Goal: Information Seeking & Learning: Find specific page/section

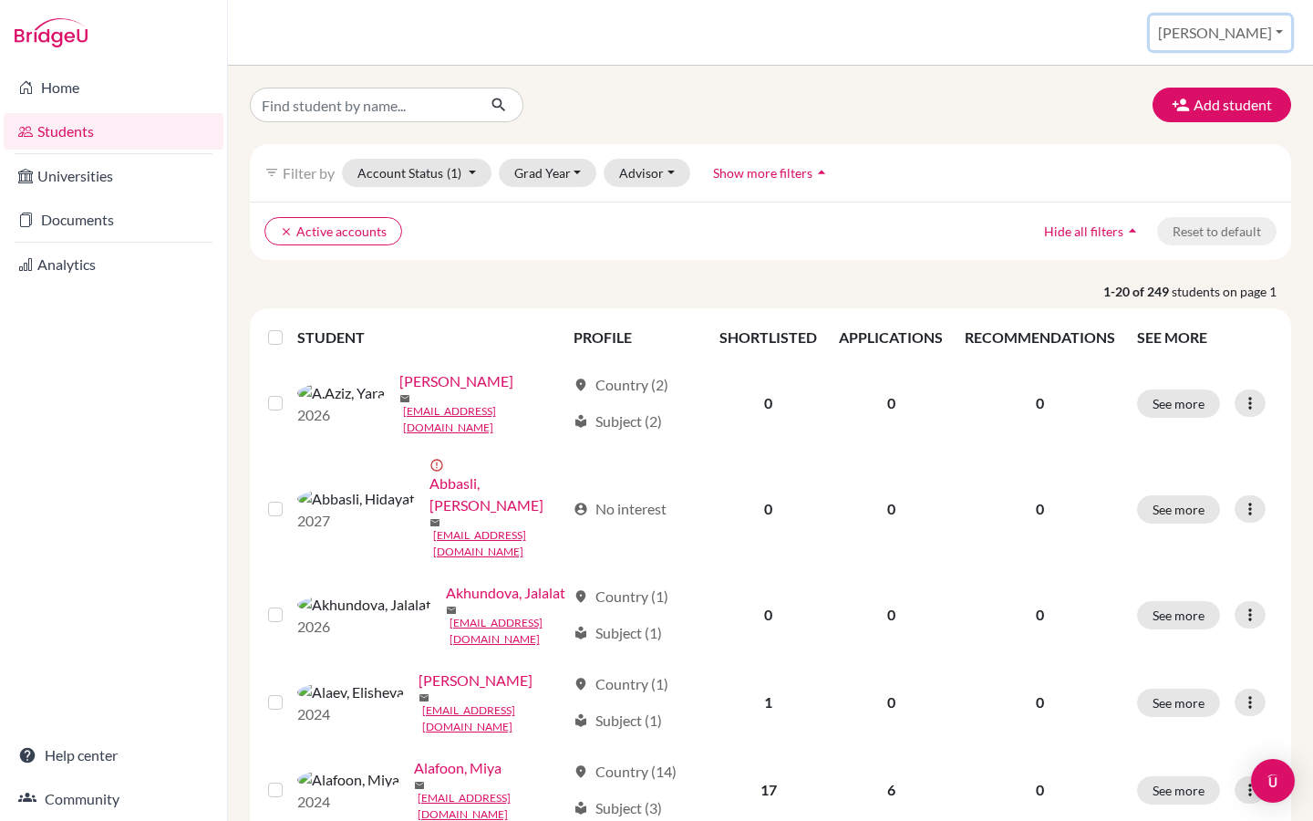
click at [1264, 30] on button "[PERSON_NAME]" at bounding box center [1220, 33] width 141 height 35
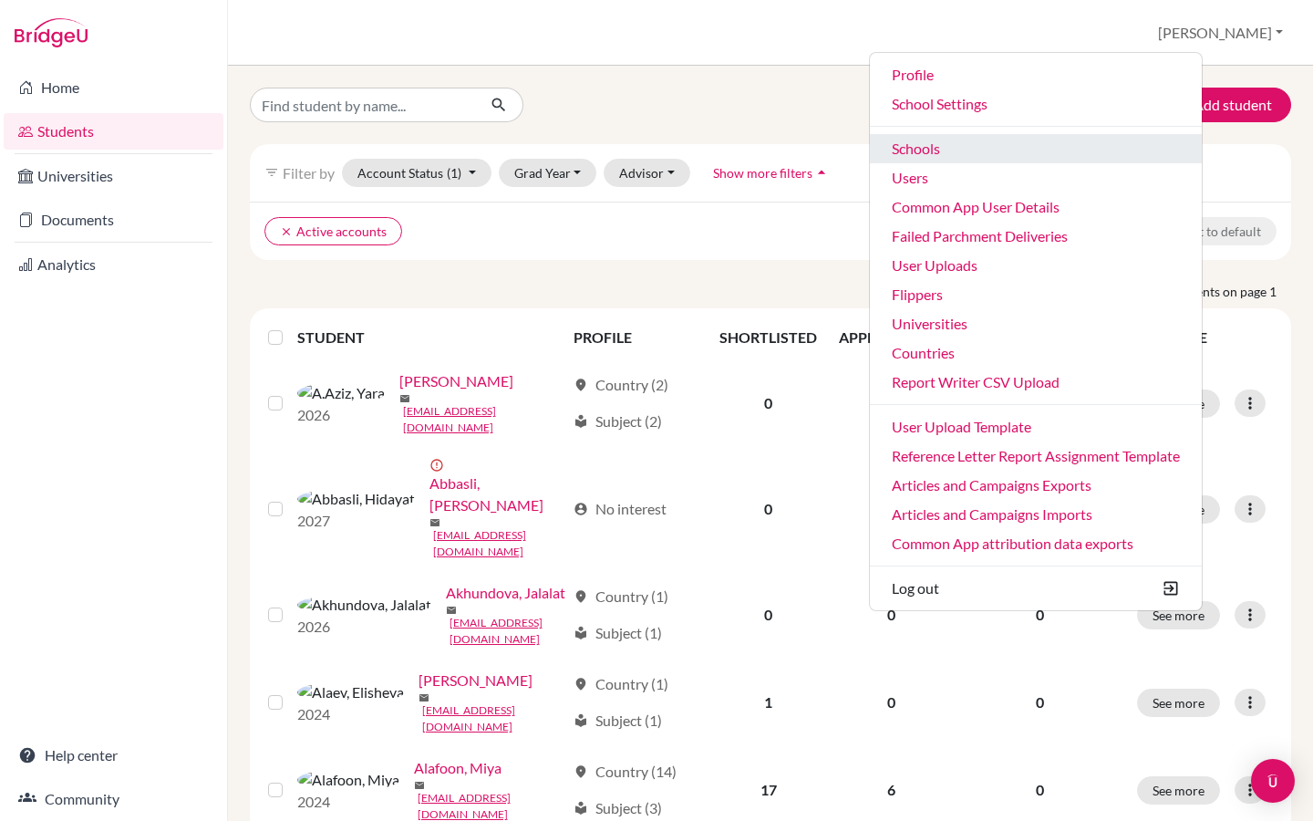
click at [1063, 146] on link "Schools" at bounding box center [1036, 148] width 332 height 29
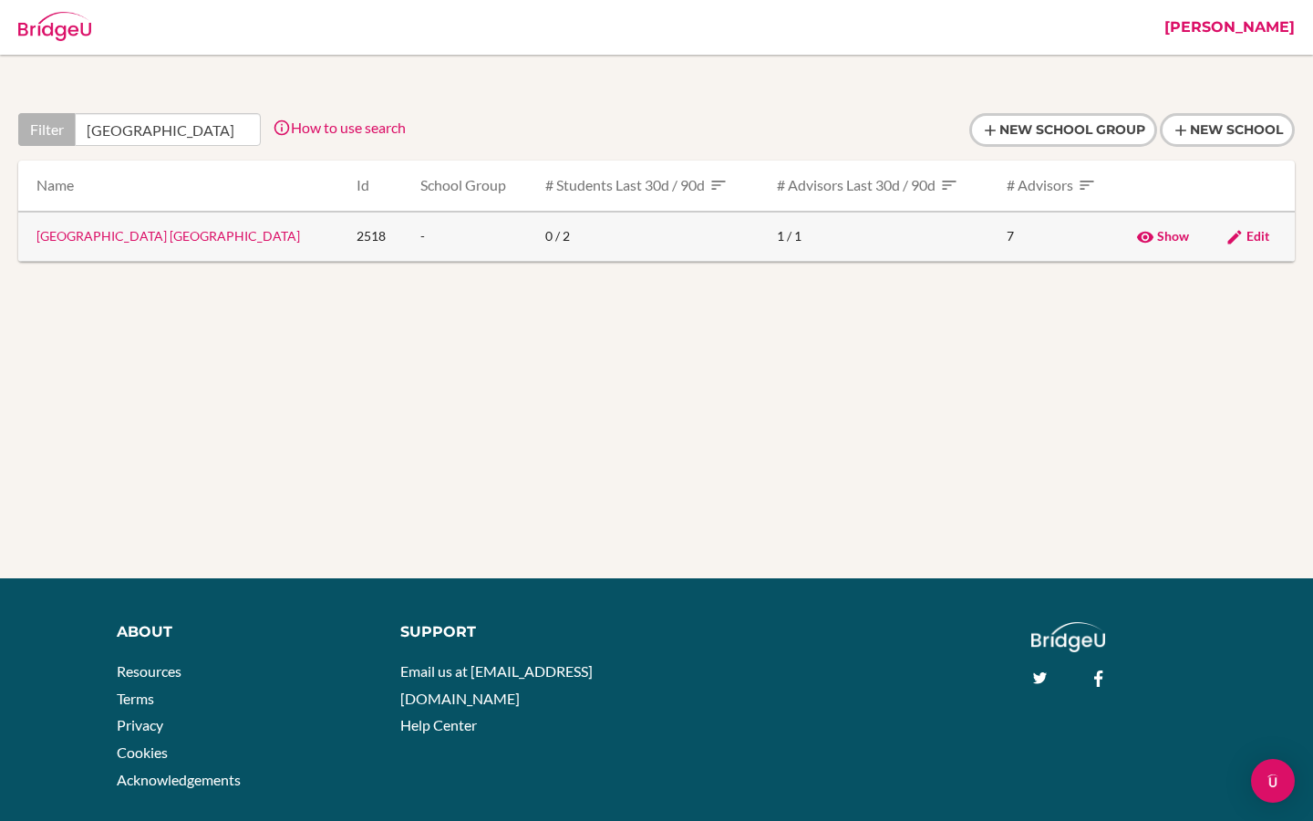
type input "Enishi International School"
click at [141, 235] on link "[GEOGRAPHIC_DATA] [GEOGRAPHIC_DATA]" at bounding box center [168, 236] width 264 height 16
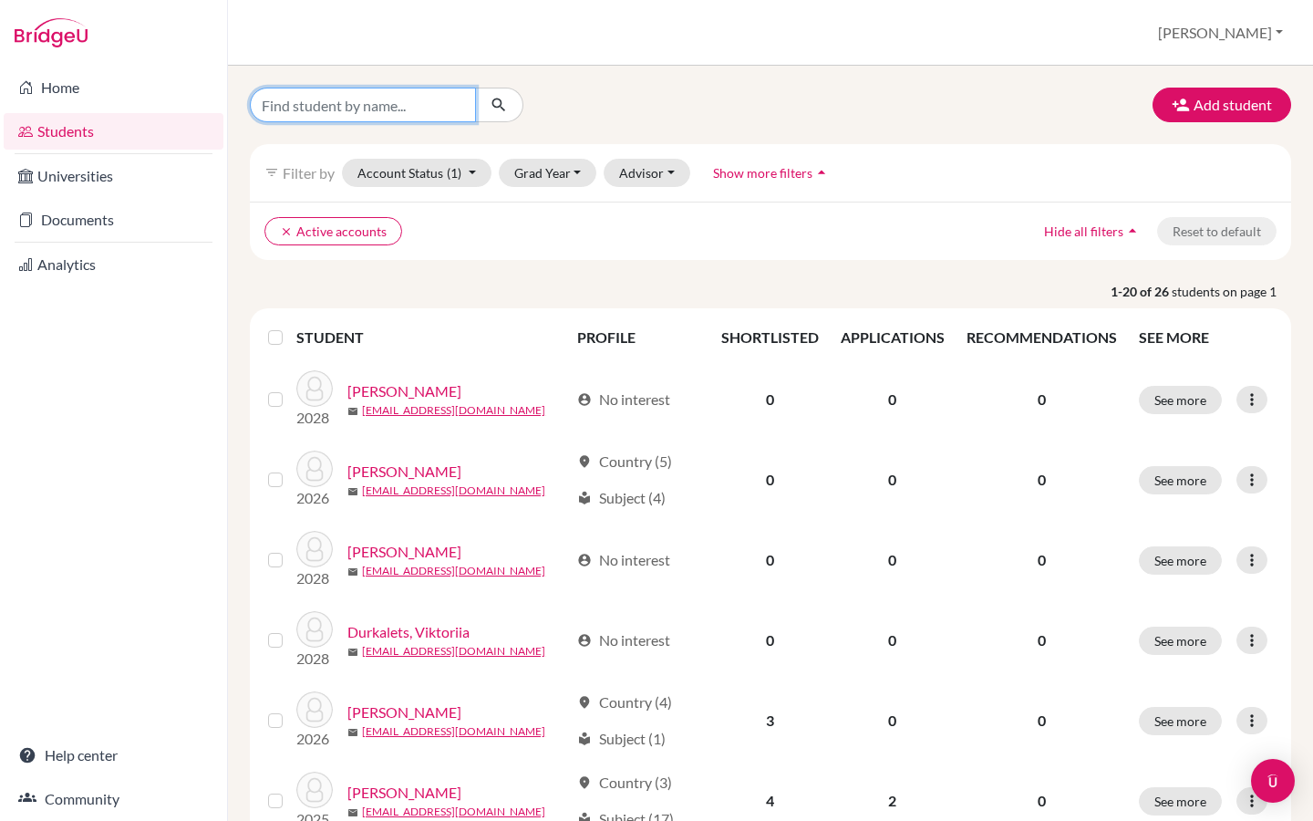
click at [390, 112] on input "Find student by name..." at bounding box center [363, 105] width 226 height 35
paste input "Japarbek Kyrgyzbaev"
type input "Japarbek Kyrgyzbaev"
click at [504, 103] on icon "submit" at bounding box center [499, 105] width 18 height 18
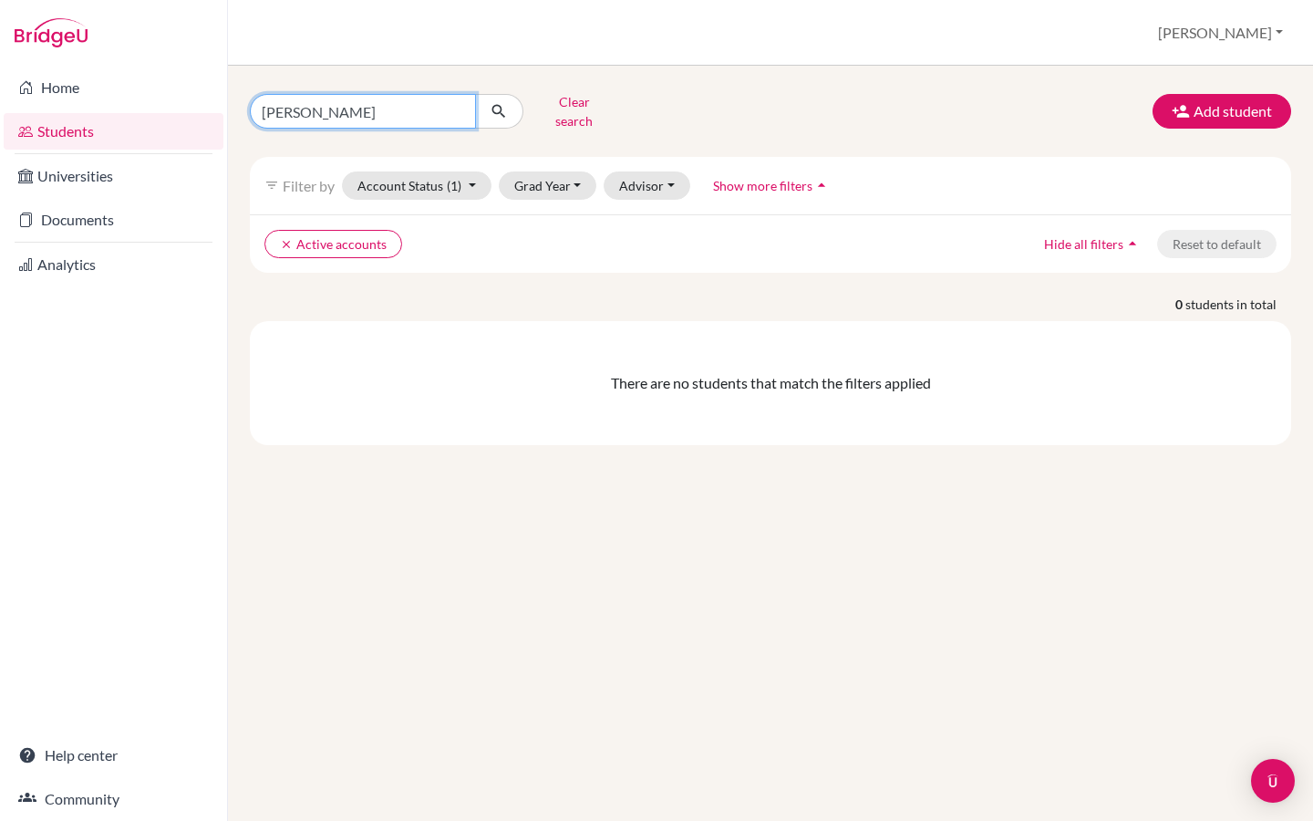
drag, startPoint x: 324, startPoint y: 105, endPoint x: 453, endPoint y: 104, distance: 129.5
click at [453, 104] on input "Japarbek Kyrgyzbaev" at bounding box center [363, 111] width 226 height 35
type input "Japarbek"
click at [488, 104] on button "submit" at bounding box center [499, 111] width 48 height 35
click at [1249, 36] on button "[PERSON_NAME]" at bounding box center [1220, 33] width 141 height 35
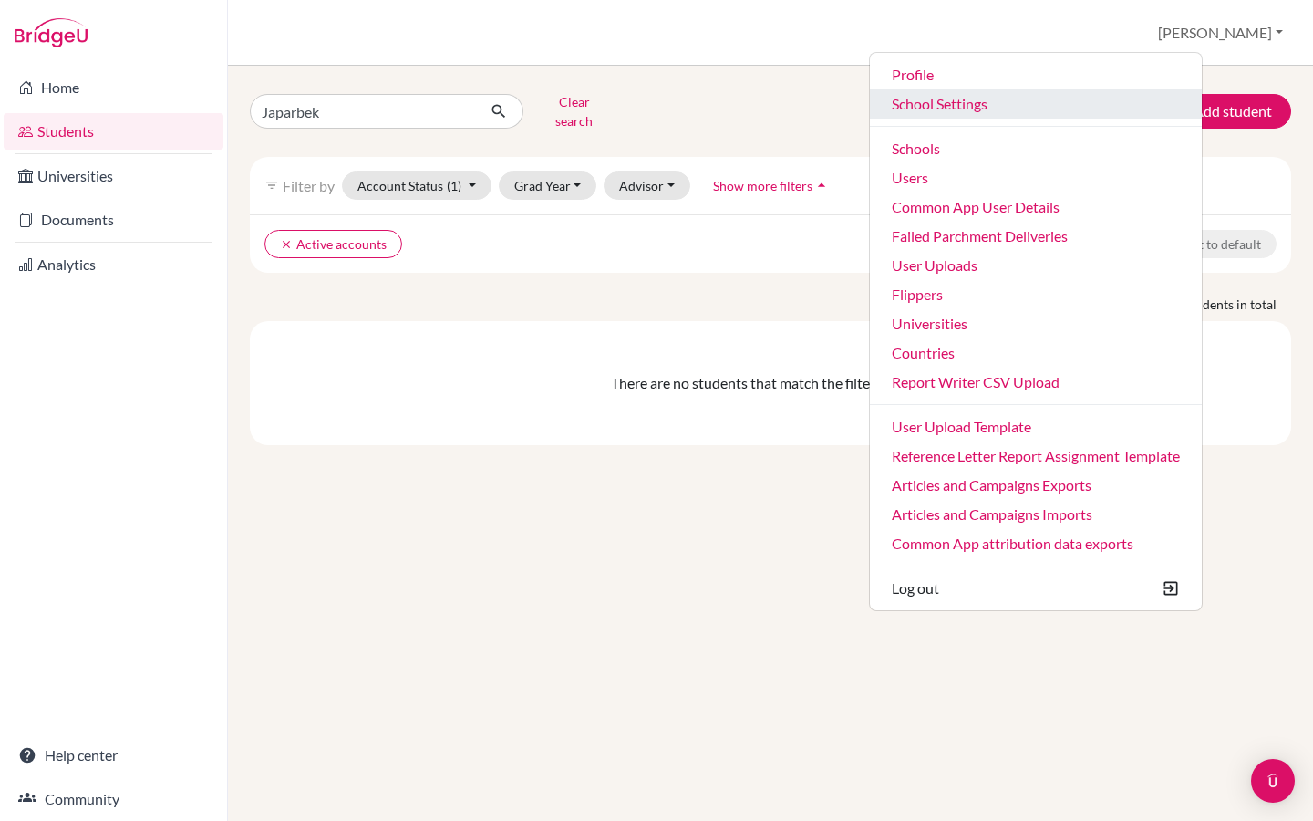
click at [1042, 107] on link "School Settings" at bounding box center [1036, 103] width 332 height 29
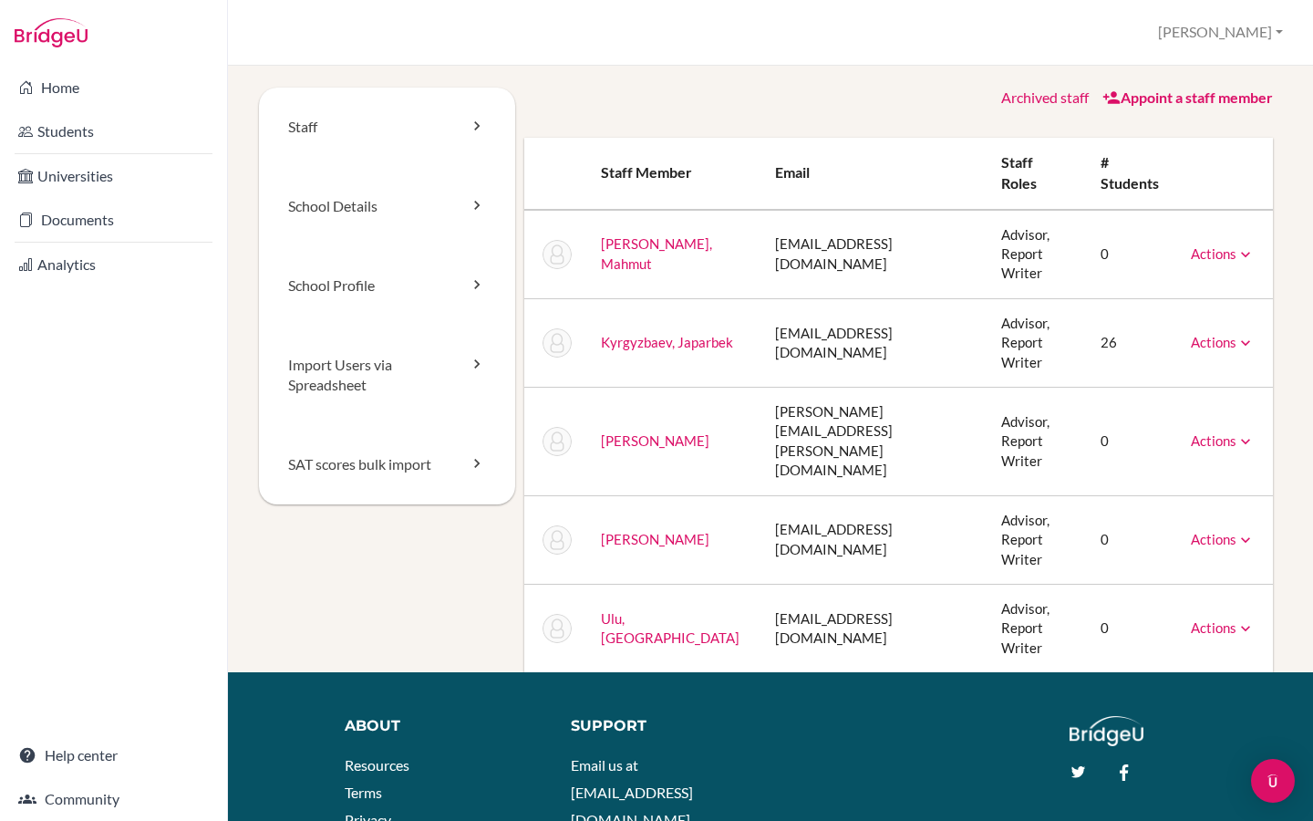
drag, startPoint x: 946, startPoint y: 314, endPoint x: 721, endPoint y: 314, distance: 224.4
click at [761, 314] on td "japarbek.kyrgyzbaev@enishi.ac.jp" at bounding box center [874, 342] width 227 height 88
copy td "japarbek.kyrgyzbaev@enishi.ac.jp"
drag, startPoint x: 675, startPoint y: 306, endPoint x: 602, endPoint y: 310, distance: 73.1
click at [602, 310] on td "Kyrgyzbaev, Japarbek" at bounding box center [673, 342] width 174 height 88
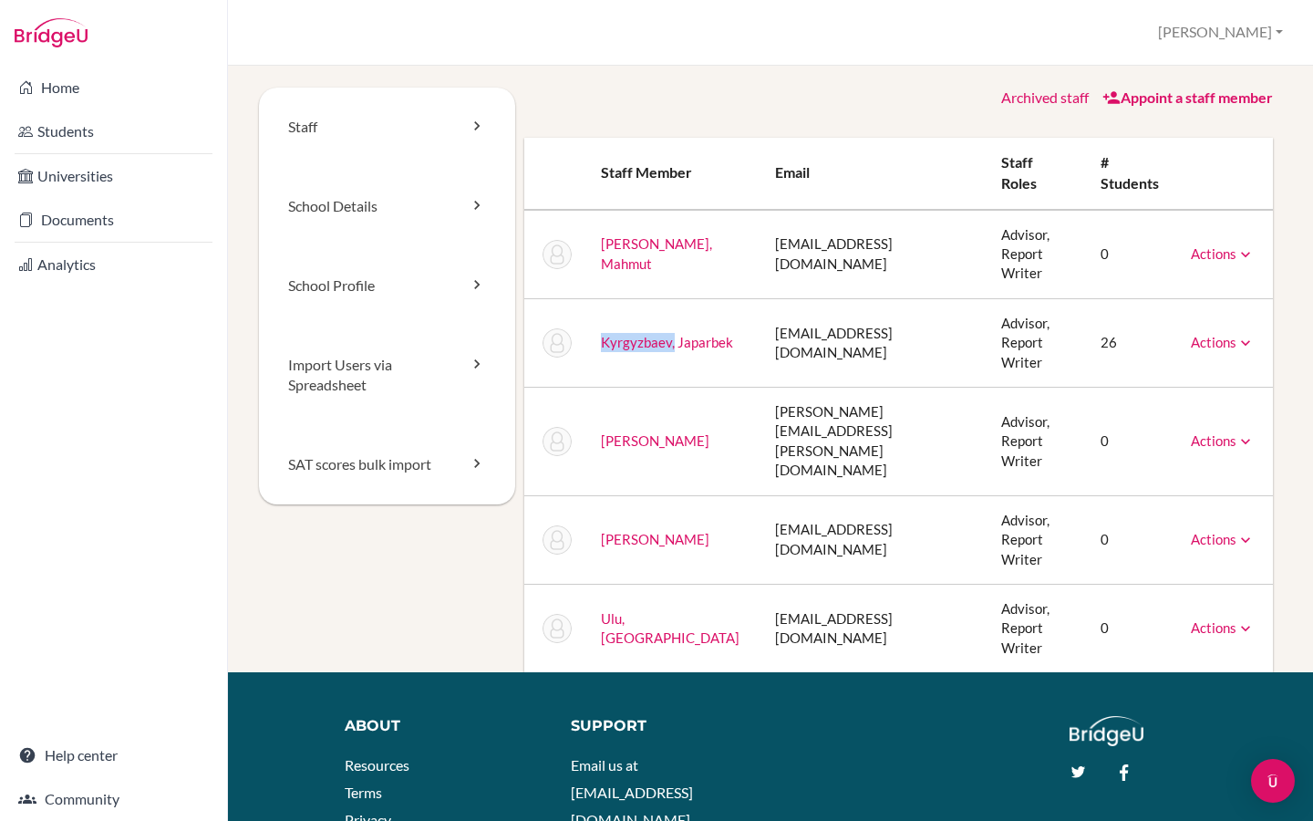
copy link "Kyrgyzbaev,"
drag, startPoint x: 943, startPoint y: 311, endPoint x: 731, endPoint y: 312, distance: 212.5
click at [761, 312] on td "japarbek.kyrgyzbaev@enishi.ac.jp" at bounding box center [874, 342] width 227 height 88
copy td "japarbek.kyrgyzbaev@enishi.ac.jp"
click at [1259, 38] on button "[PERSON_NAME]" at bounding box center [1220, 33] width 141 height 34
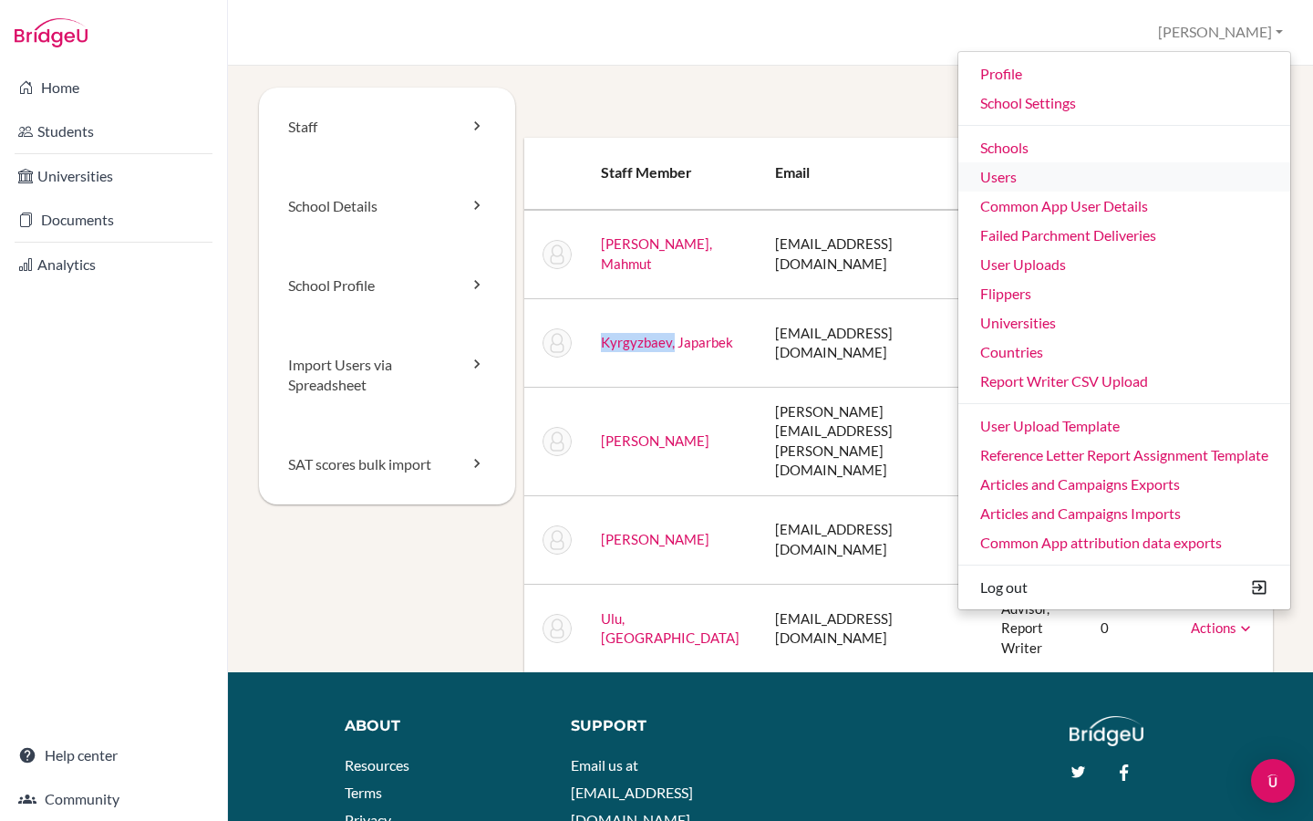
click at [1002, 177] on link "Users" at bounding box center [1125, 176] width 332 height 29
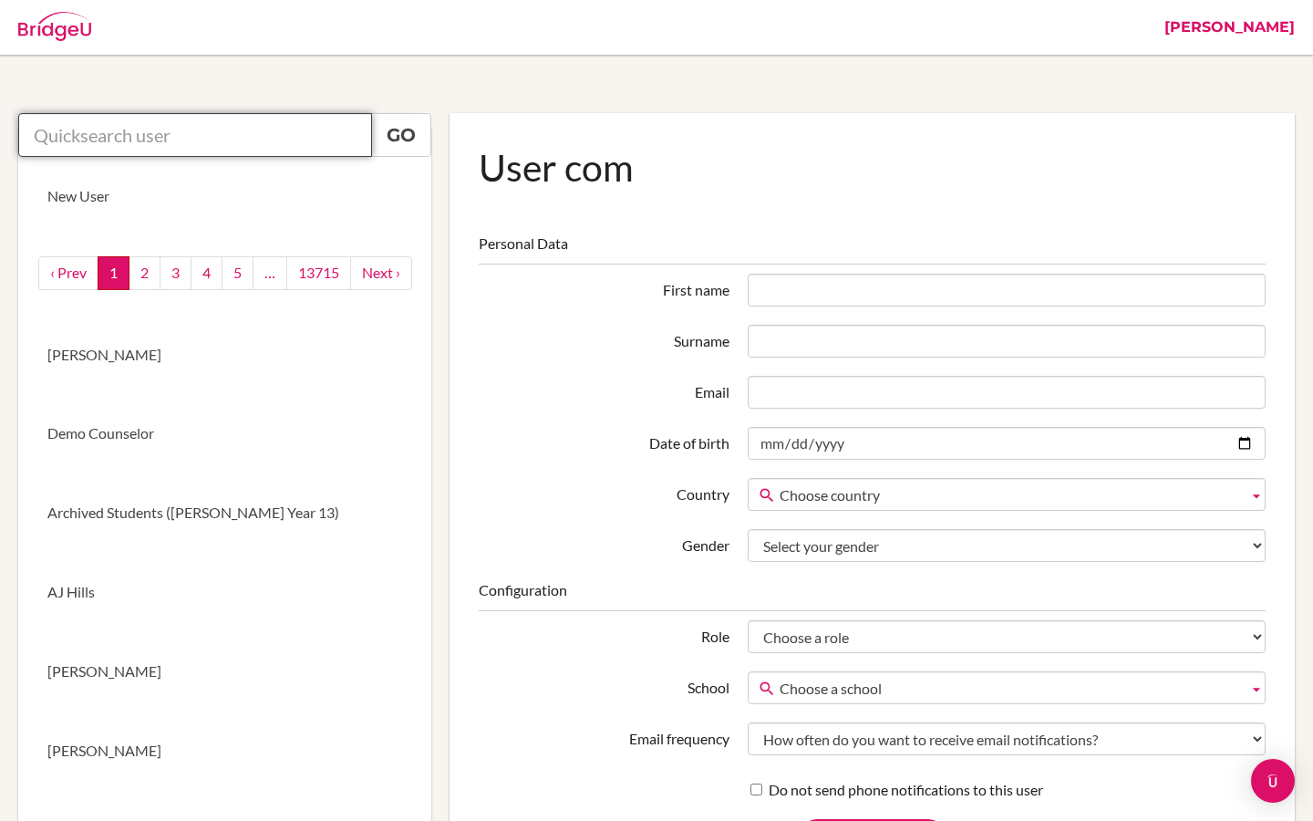
click at [270, 145] on input "text" at bounding box center [195, 135] width 354 height 44
paste input "[PERSON_NAME]"
click at [389, 133] on link "Go" at bounding box center [401, 135] width 60 height 44
click at [411, 140] on link "Go" at bounding box center [401, 135] width 60 height 44
drag, startPoint x: 178, startPoint y: 138, endPoint x: 90, endPoint y: 137, distance: 87.6
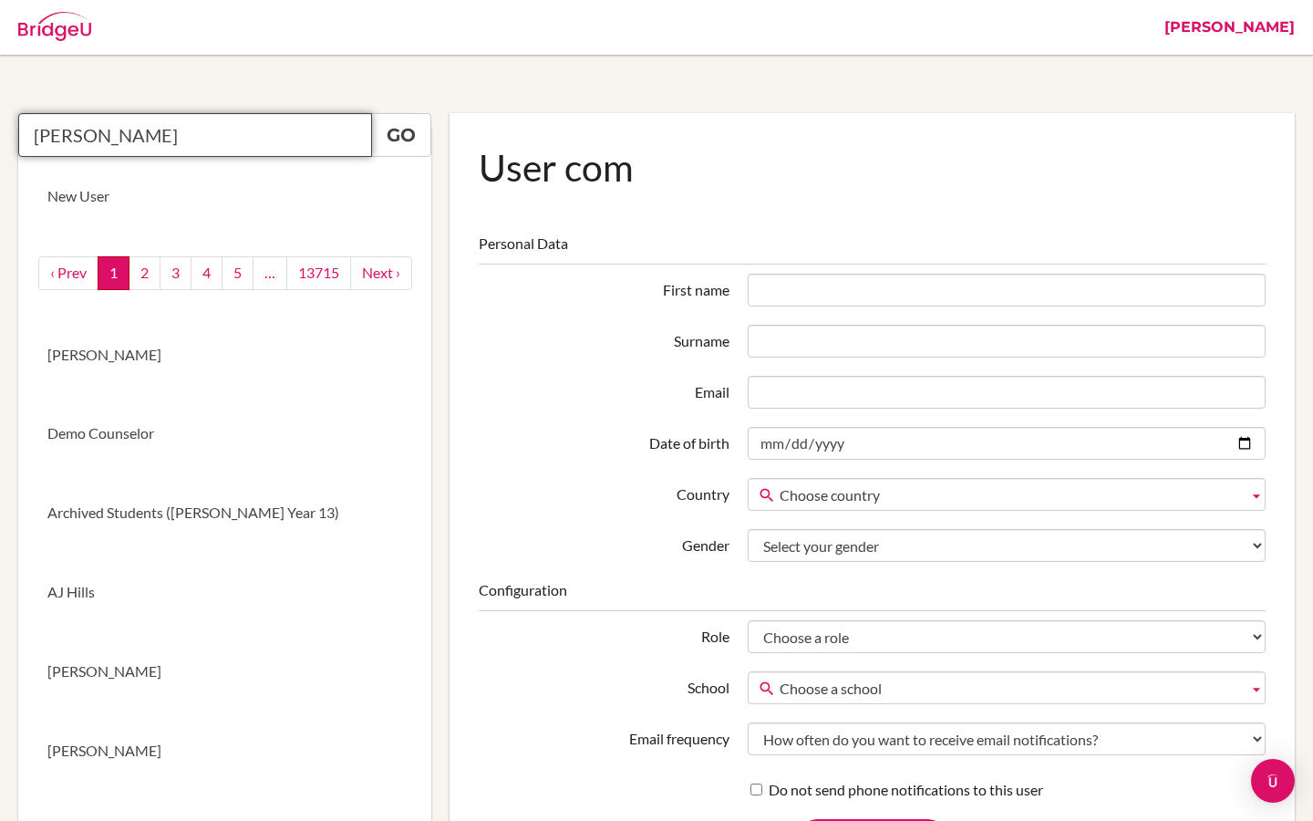
click at [90, 137] on input "[PERSON_NAME]" at bounding box center [195, 135] width 354 height 44
click at [113, 143] on input "[PERSON_NAME]" at bounding box center [195, 135] width 354 height 44
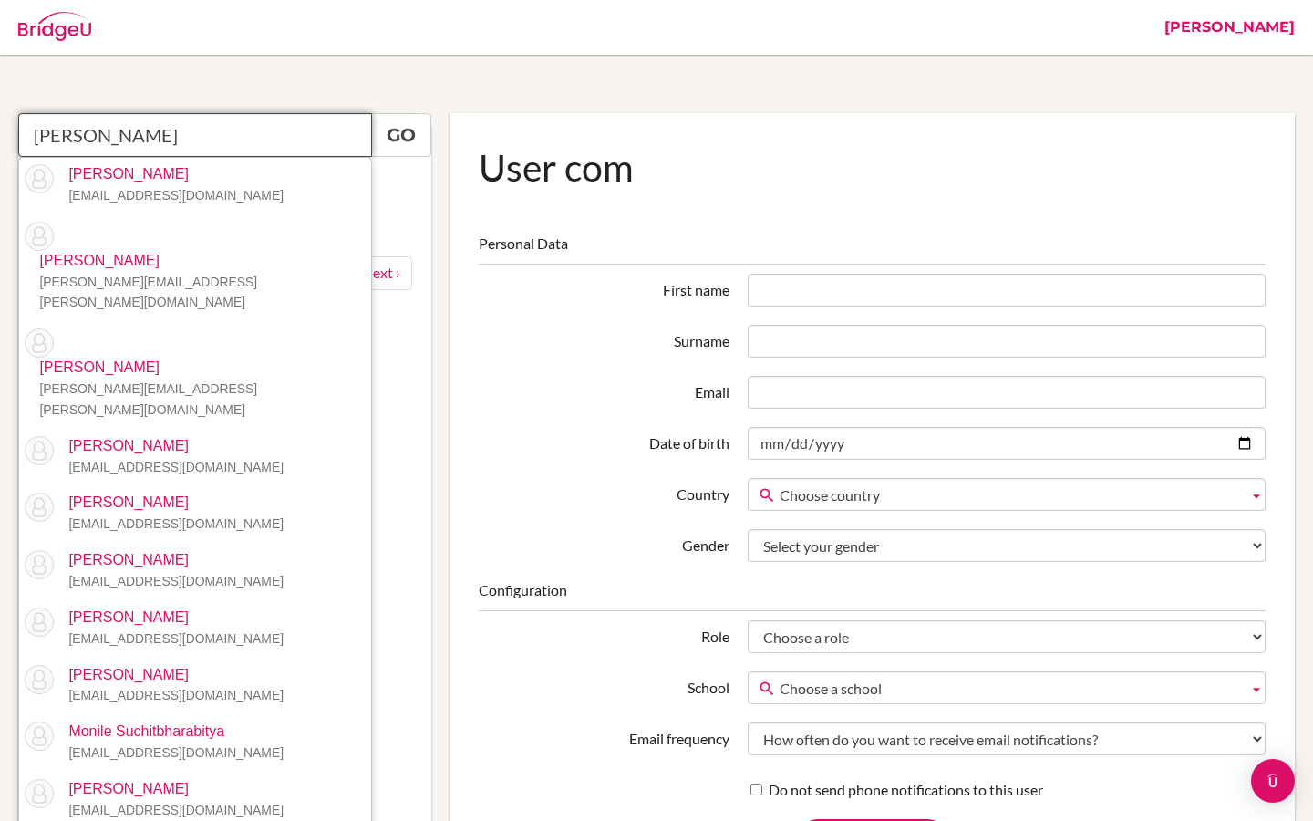
paste input "Adhikari"
type input "[PERSON_NAME]"
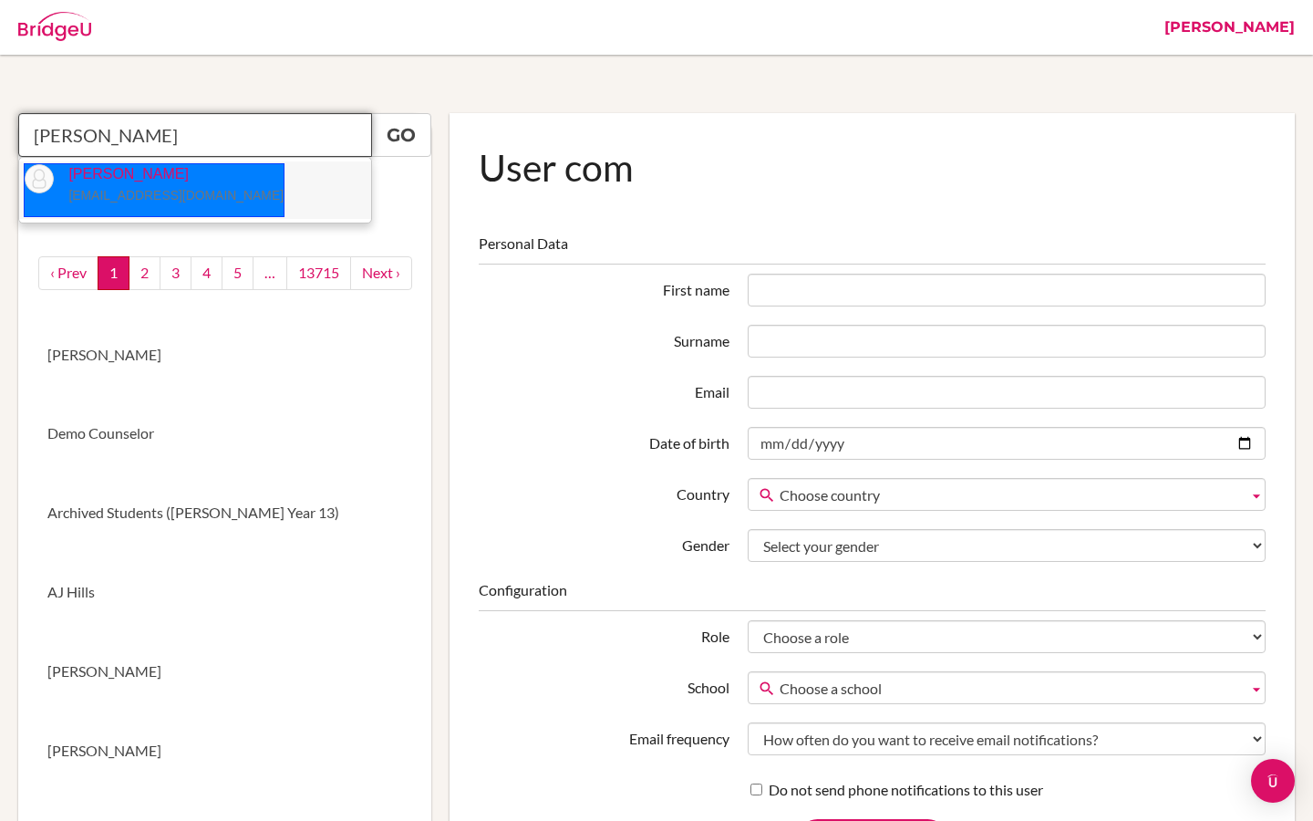
click at [152, 190] on small "[EMAIL_ADDRESS][DOMAIN_NAME]" at bounding box center [175, 195] width 215 height 15
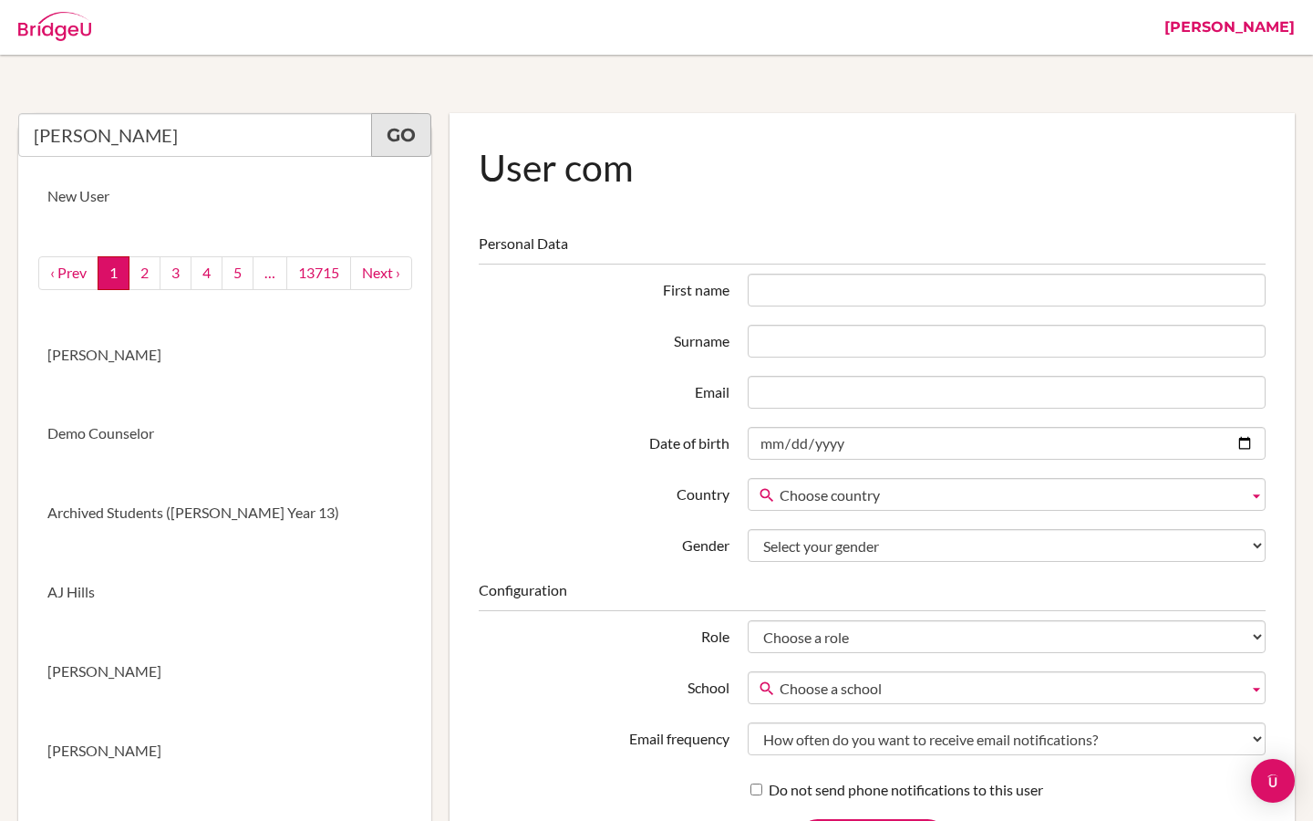
click at [395, 149] on link "Go" at bounding box center [401, 135] width 60 height 44
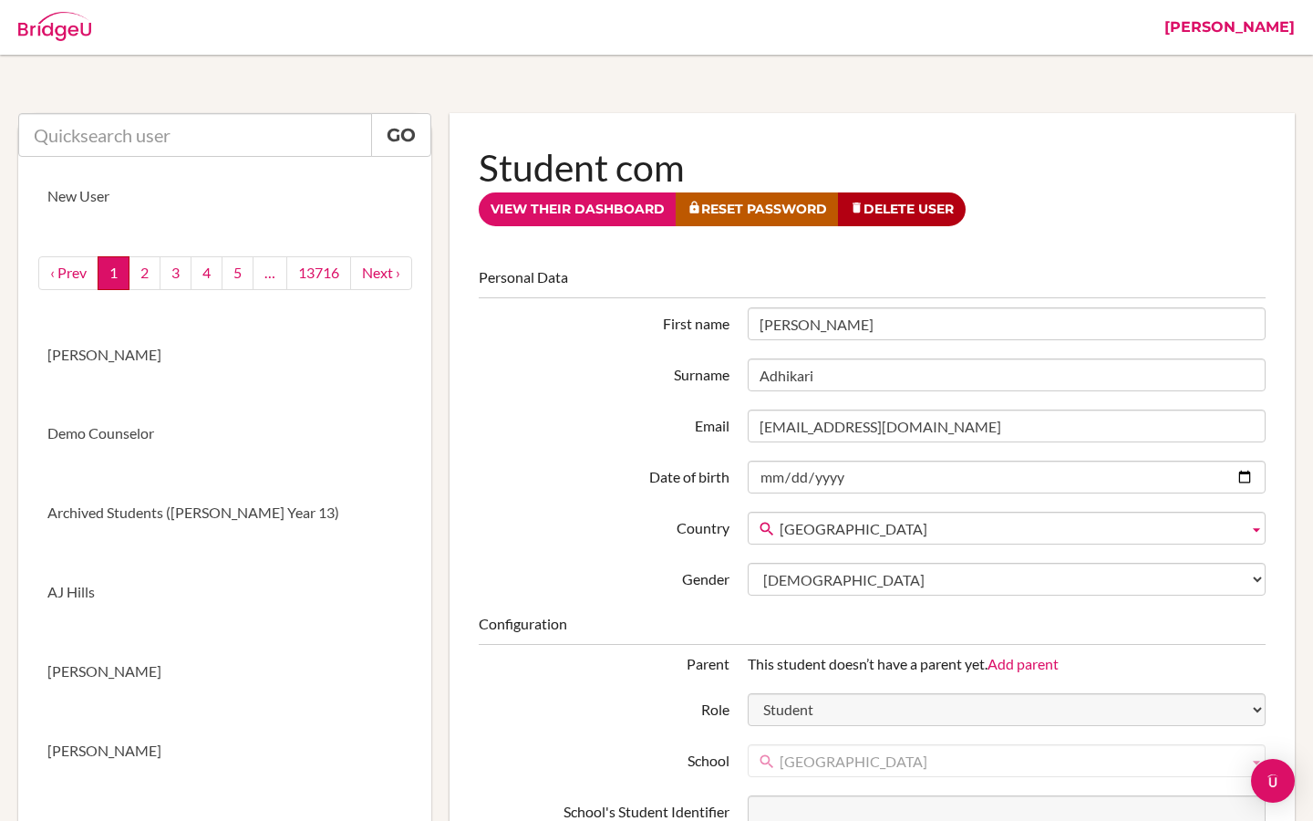
scroll to position [171, 0]
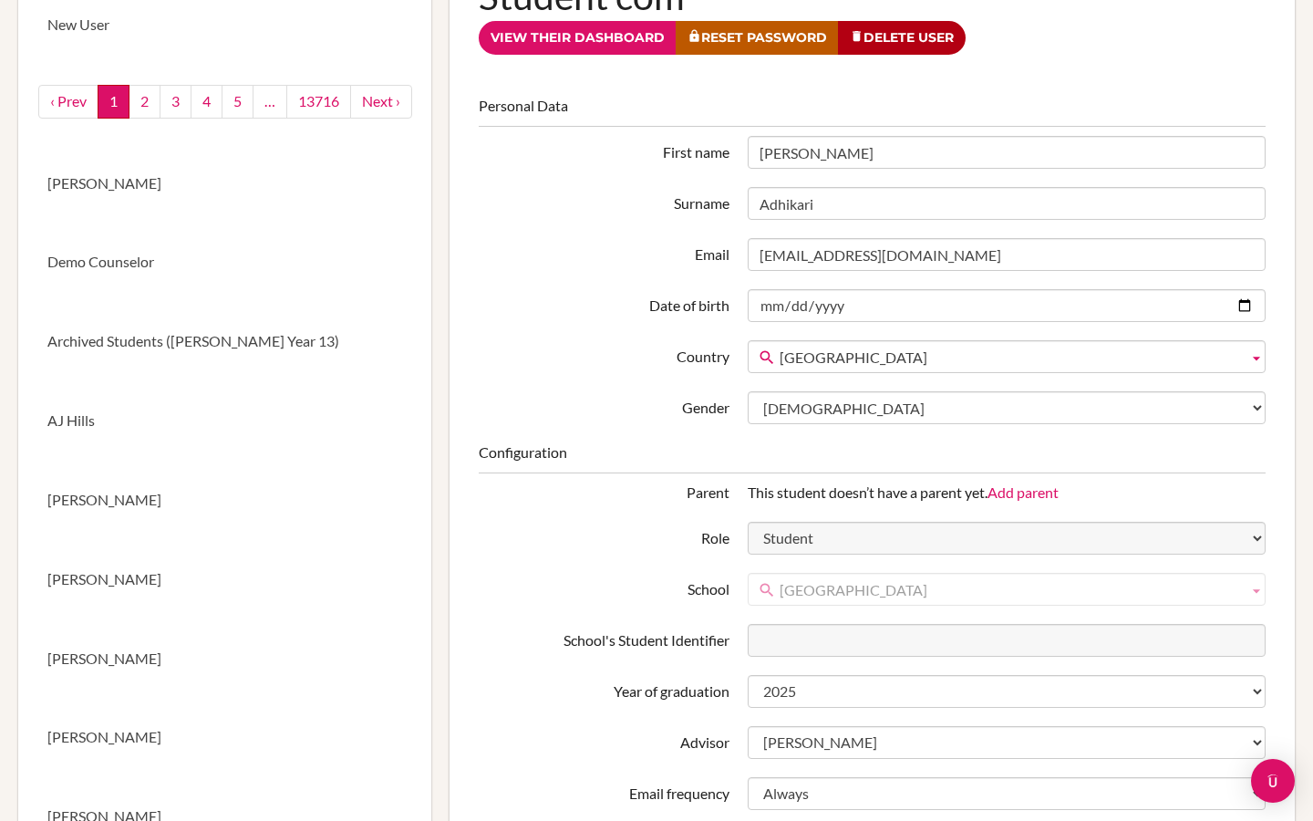
drag, startPoint x: 916, startPoint y: 593, endPoint x: 781, endPoint y: 588, distance: 135.1
click at [781, 590] on span "[GEOGRAPHIC_DATA]" at bounding box center [1011, 590] width 462 height 33
drag, startPoint x: 781, startPoint y: 588, endPoint x: 871, endPoint y: 589, distance: 90.3
click at [871, 589] on span "[GEOGRAPHIC_DATA]" at bounding box center [1011, 590] width 462 height 33
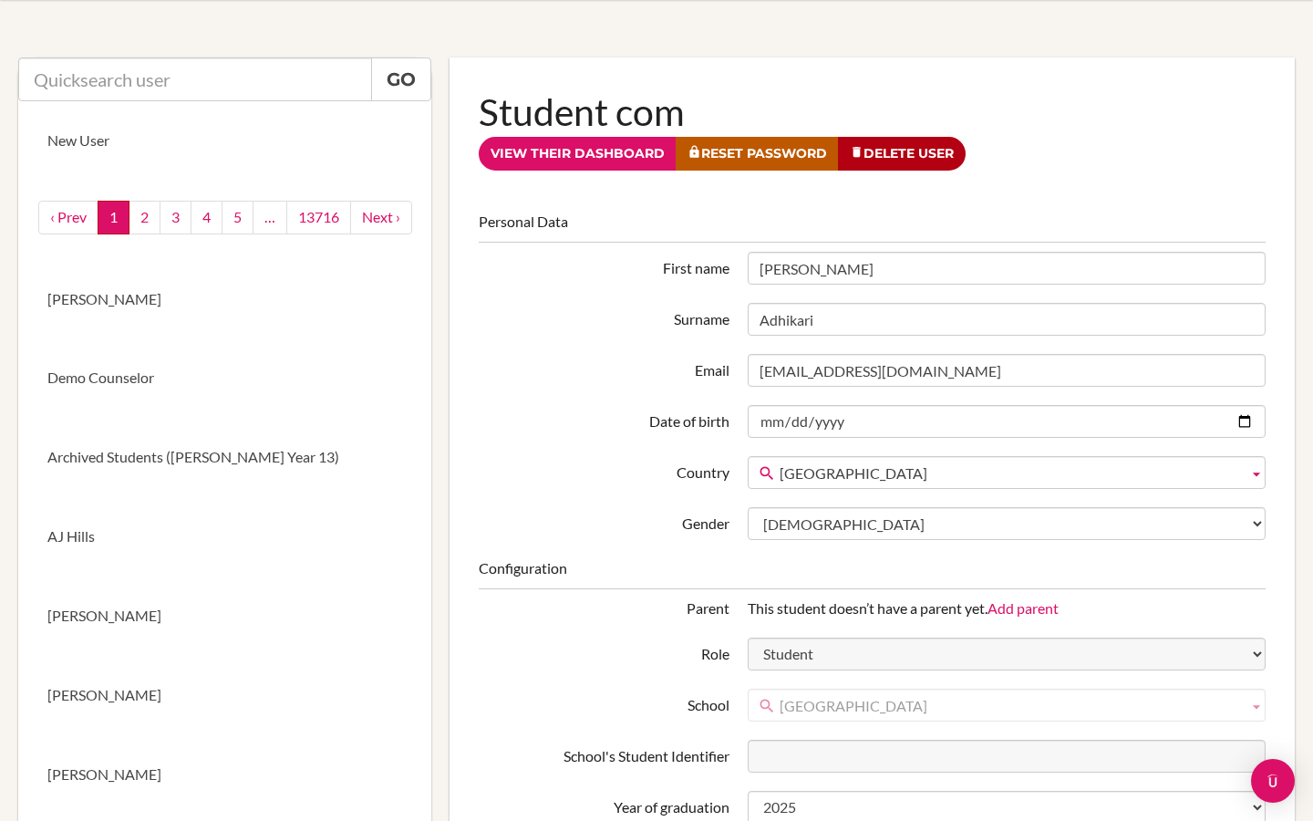
scroll to position [0, 0]
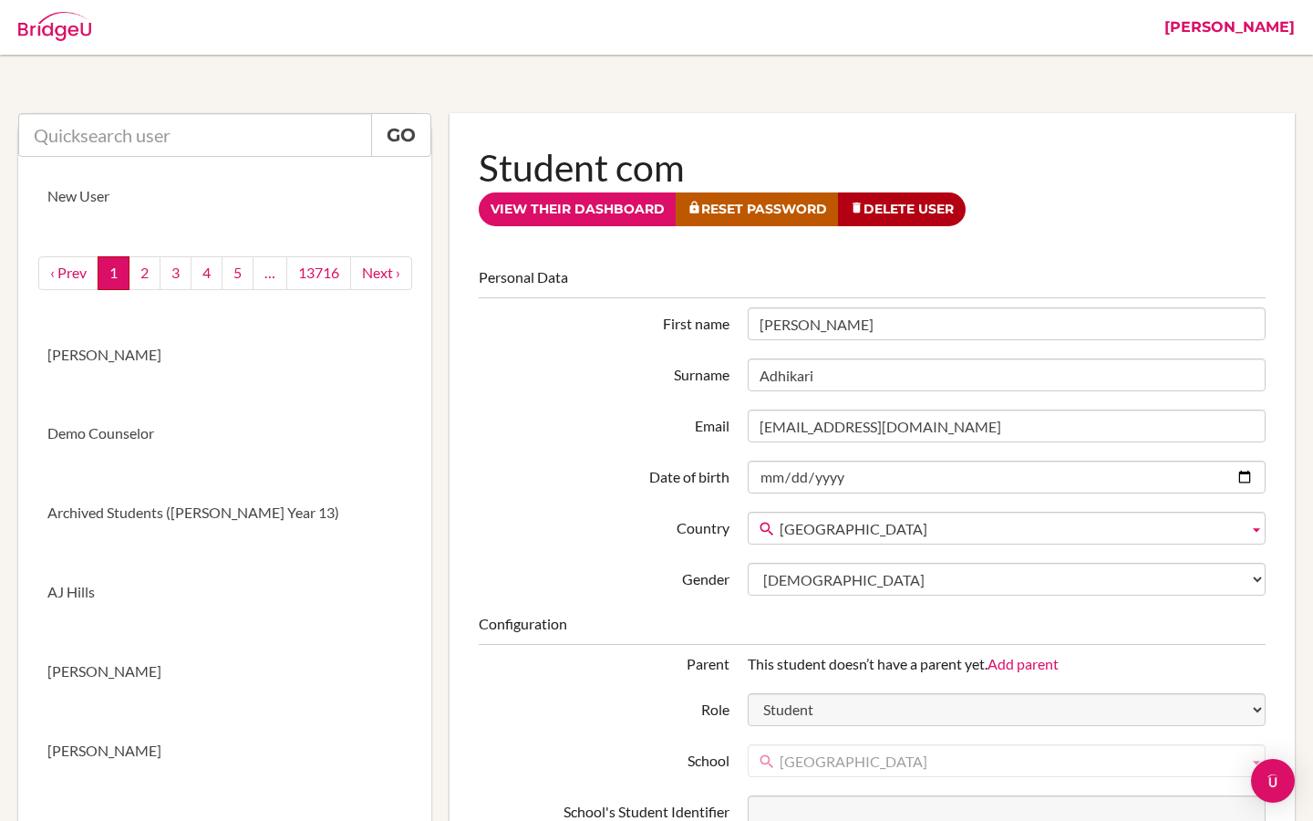
click at [1253, 33] on link "[PERSON_NAME]" at bounding box center [1230, 27] width 149 height 55
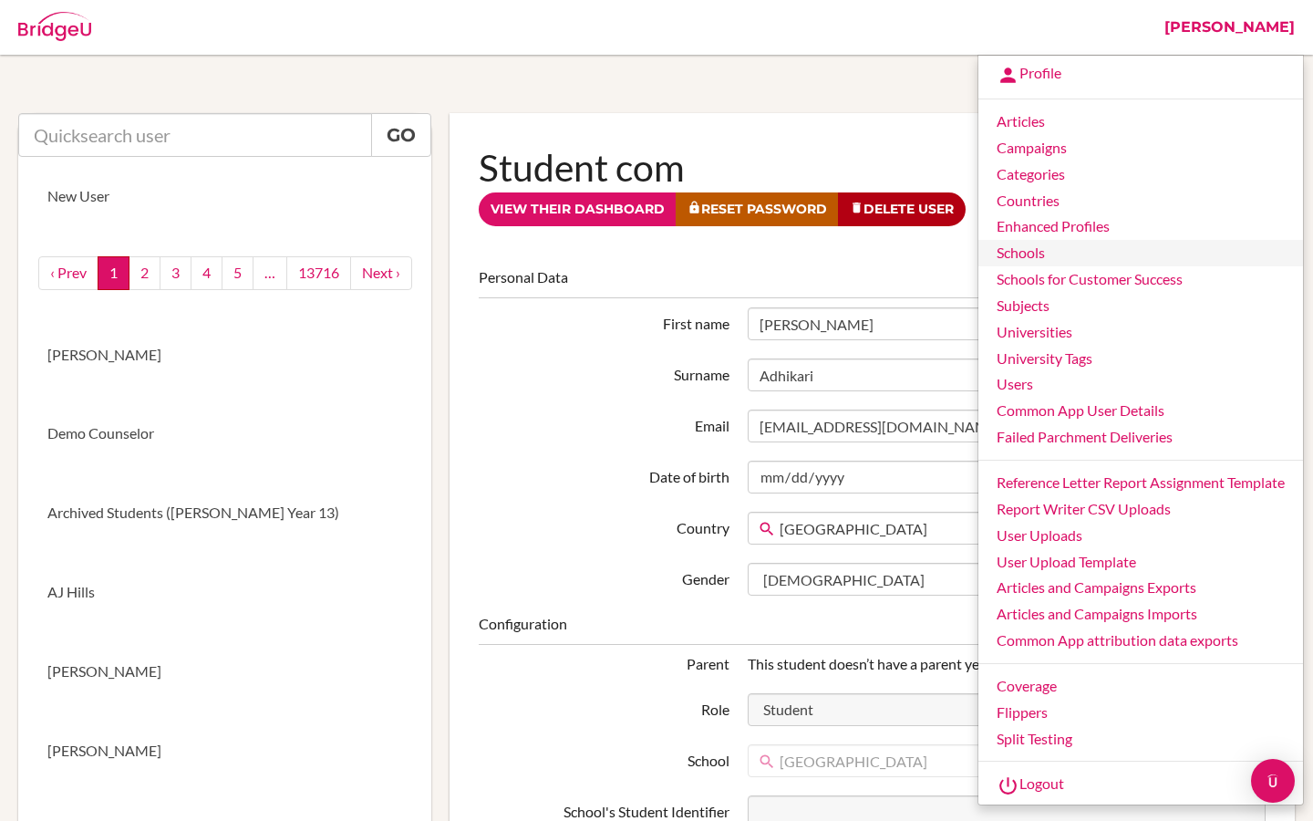
click at [1021, 254] on link "Schools" at bounding box center [1141, 253] width 325 height 26
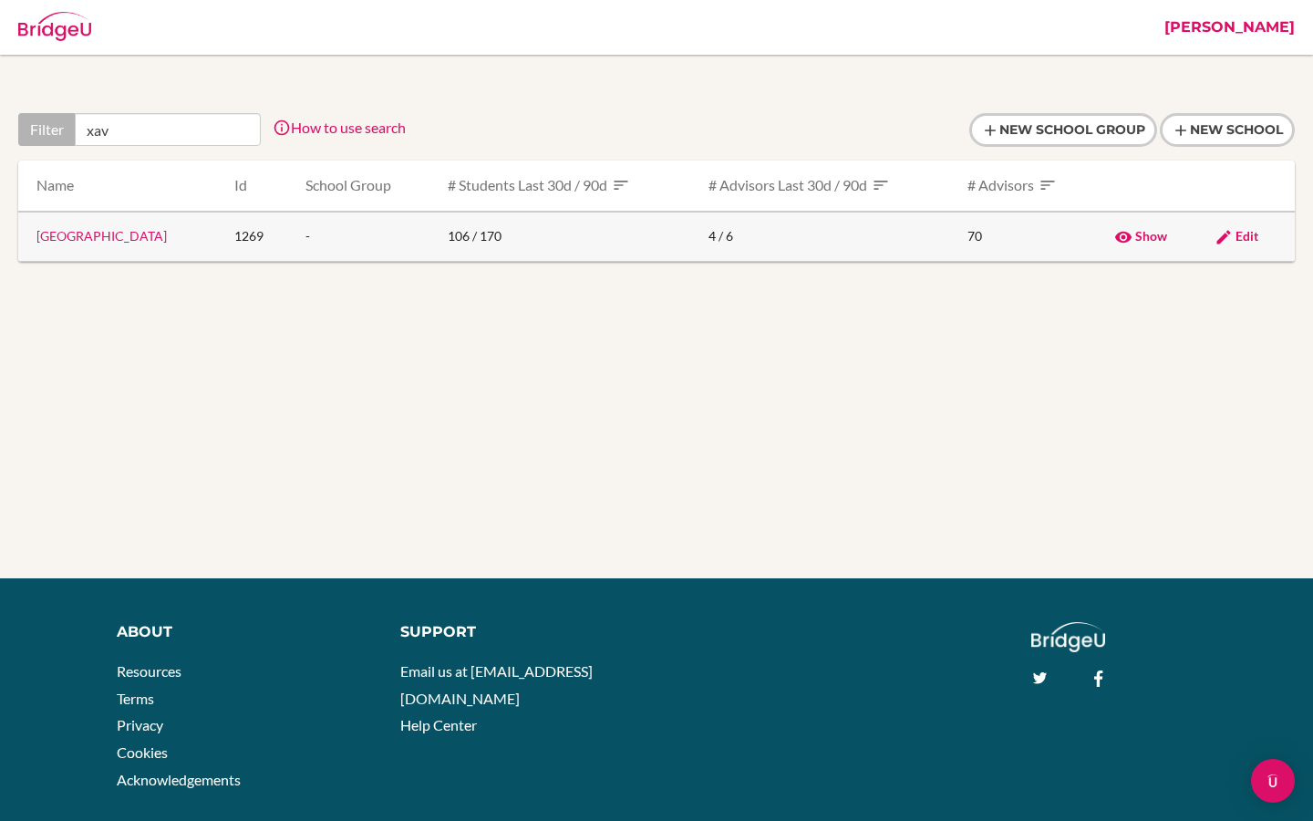
type input "xav"
click at [103, 237] on link "St. Xavier's College" at bounding box center [101, 236] width 130 height 16
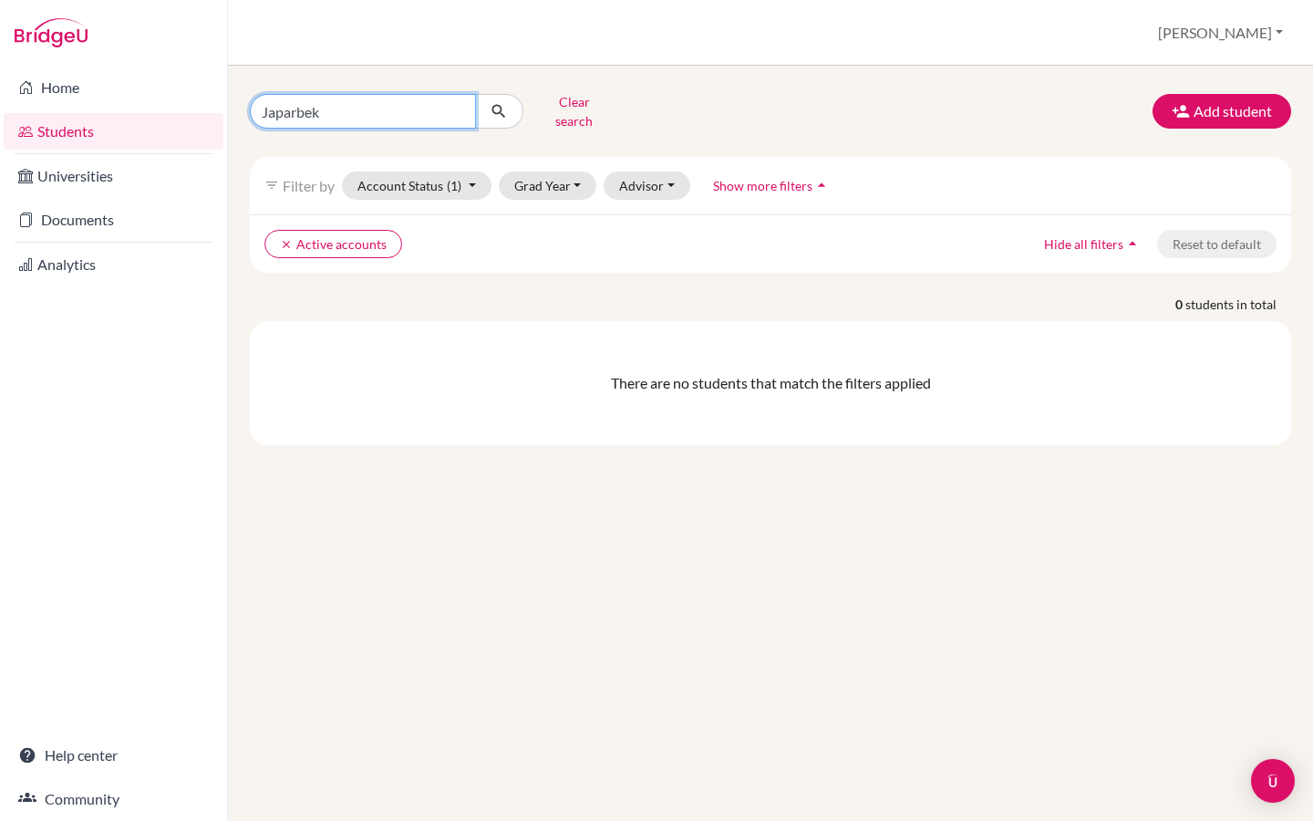
drag, startPoint x: 329, startPoint y: 106, endPoint x: 261, endPoint y: 105, distance: 68.4
click at [261, 105] on input "Japarbek" at bounding box center [363, 111] width 226 height 35
paste input "Adhikari"
type input "Adhikari"
click at [497, 110] on icon "submit" at bounding box center [499, 111] width 18 height 18
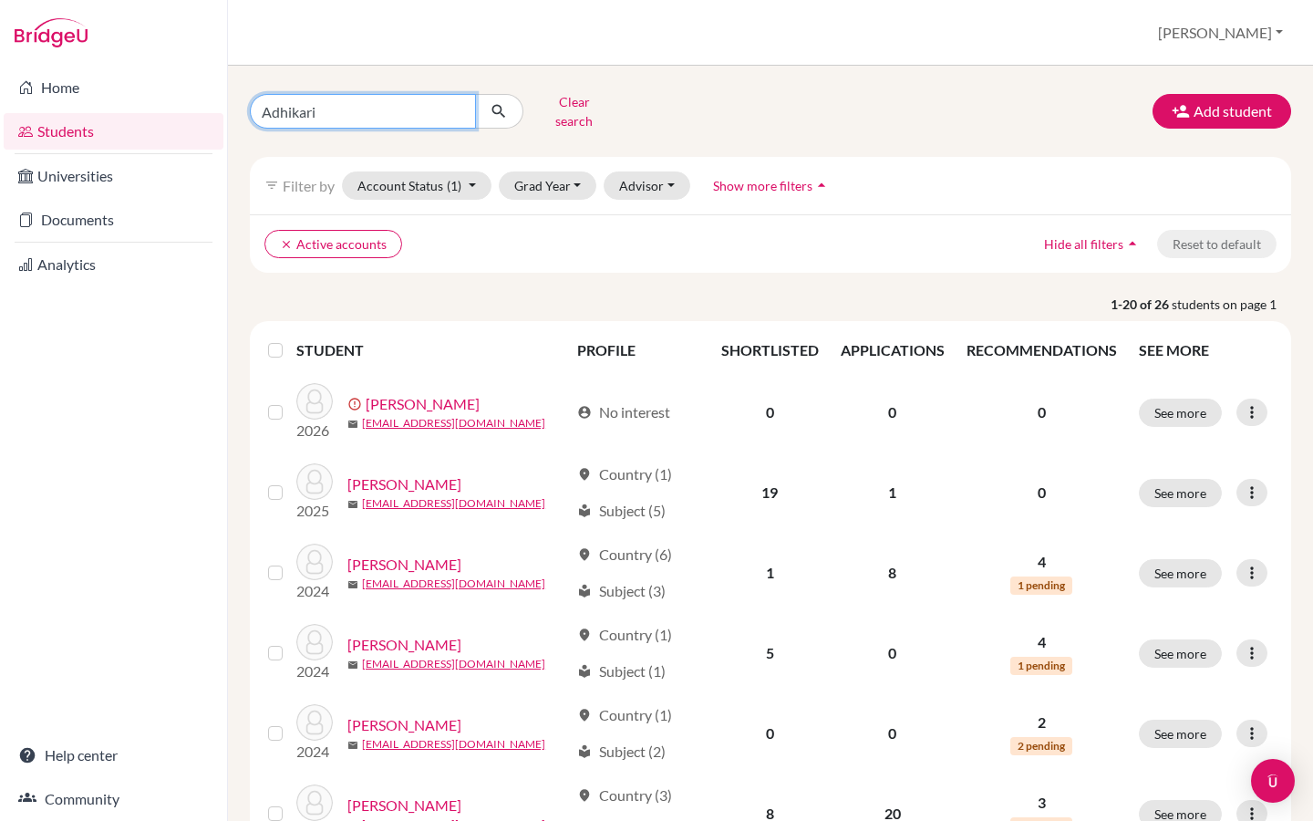
drag, startPoint x: 345, startPoint y: 109, endPoint x: 191, endPoint y: 108, distance: 154.1
click at [191, 108] on div "Home Students Universities Documents Analytics Help center Community Students o…" at bounding box center [656, 410] width 1313 height 821
paste input "[PERSON_NAME]"
type input "[PERSON_NAME]"
click at [505, 102] on icon "submit" at bounding box center [499, 111] width 18 height 18
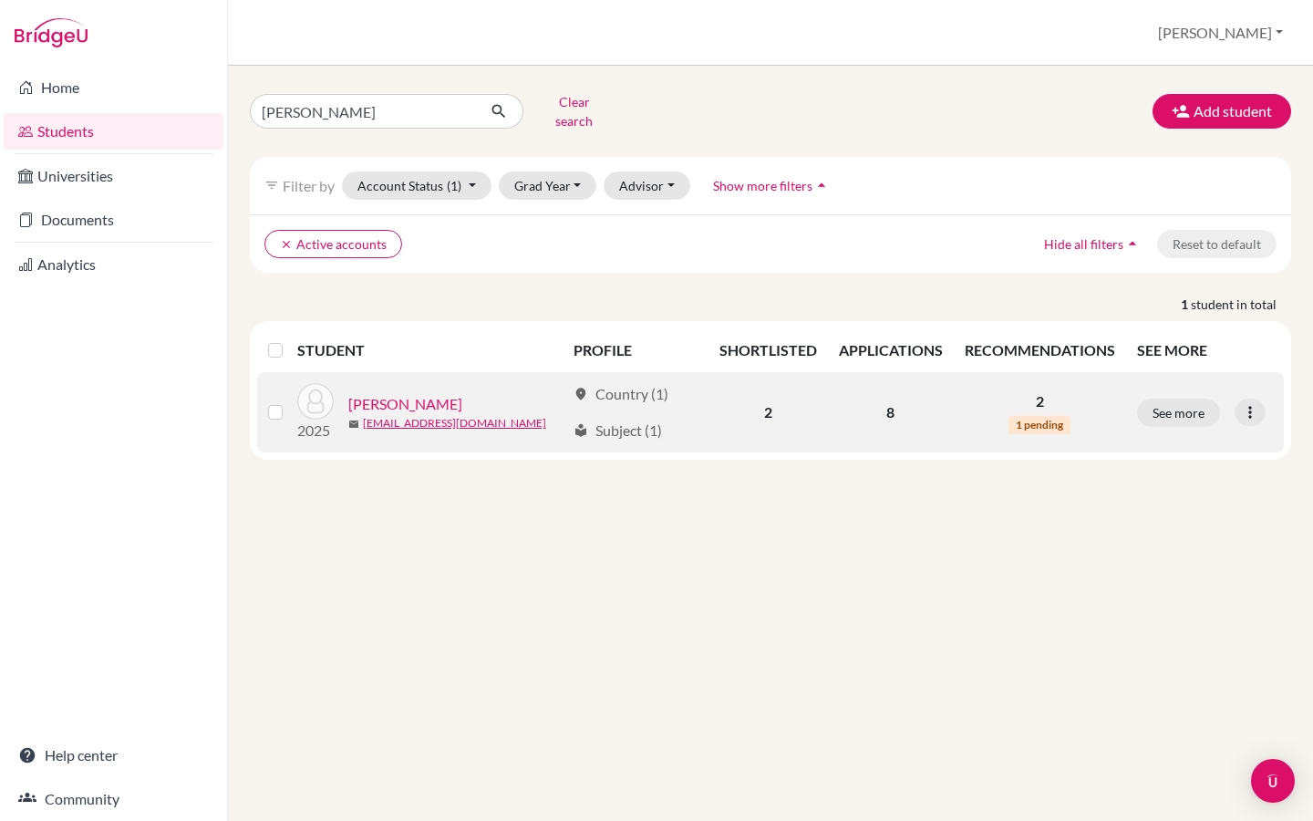
click at [389, 393] on link "[PERSON_NAME]" at bounding box center [405, 404] width 114 height 22
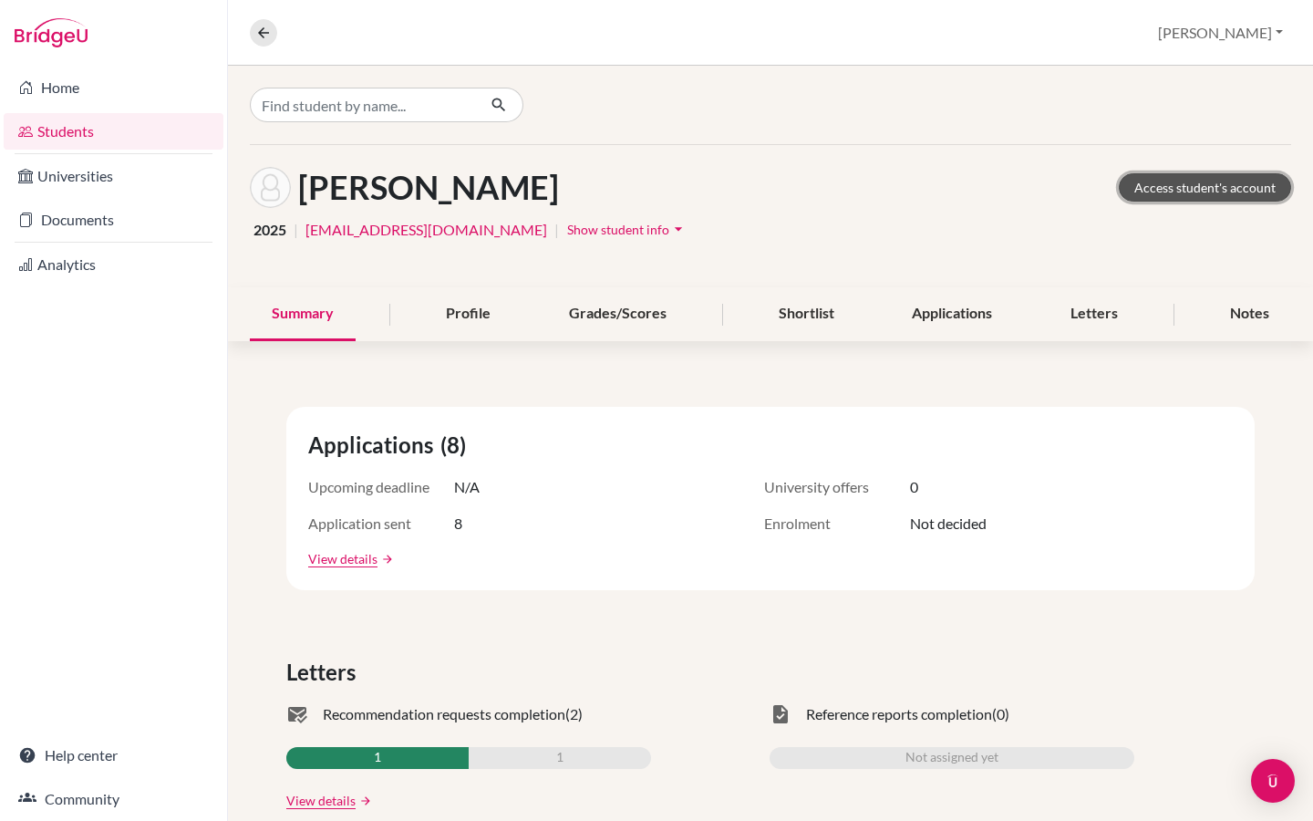
click at [1190, 177] on link "Access student's account" at bounding box center [1205, 187] width 172 height 28
